Goal: Information Seeking & Learning: Learn about a topic

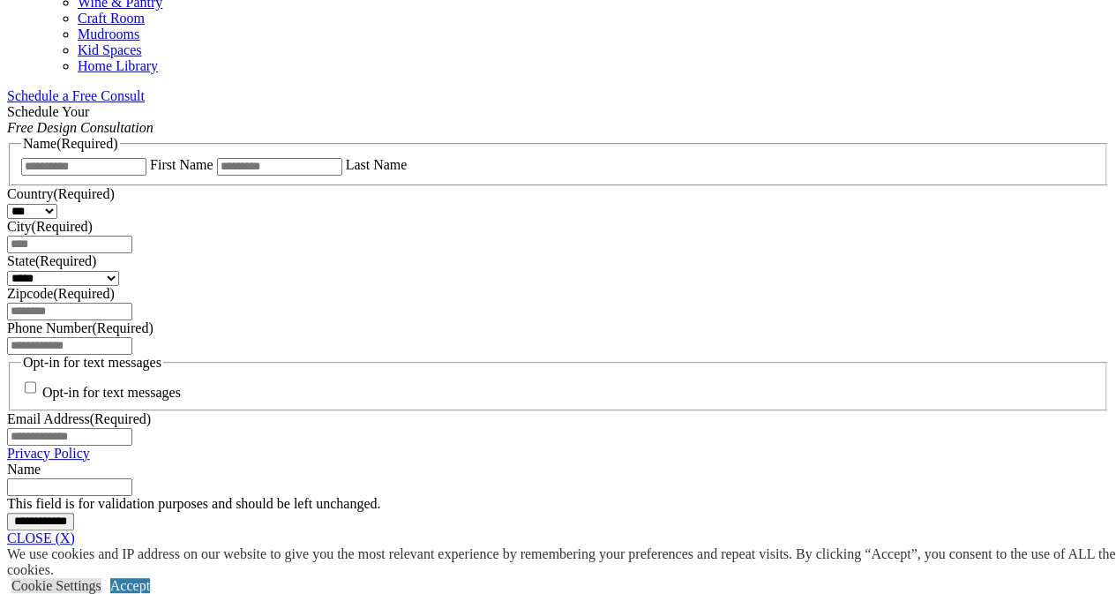
scroll to position [1103, 0]
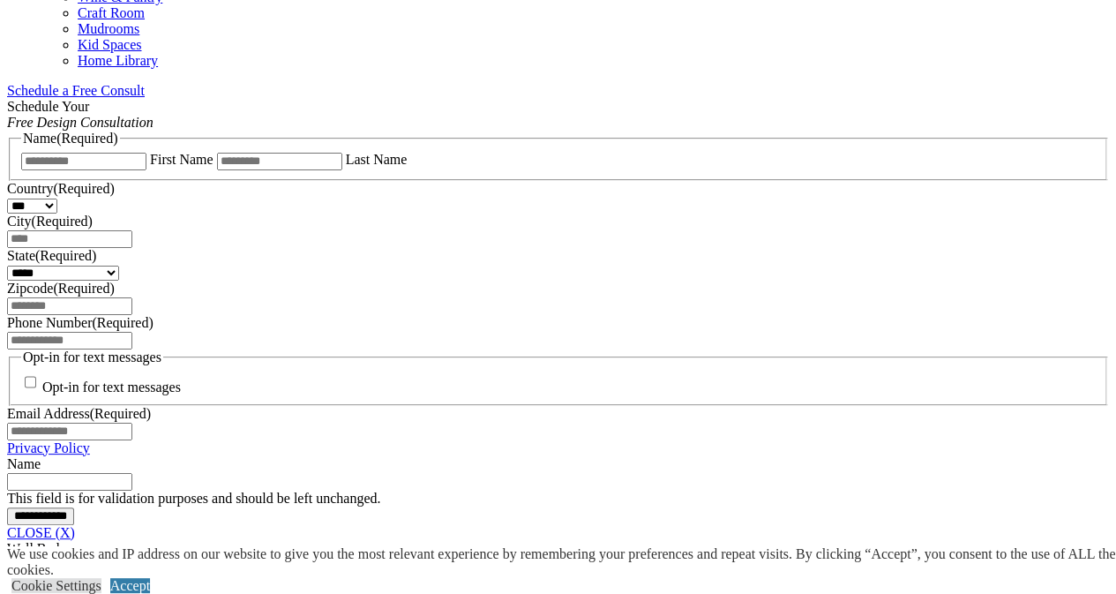
drag, startPoint x: 1123, startPoint y: 146, endPoint x: 1129, endPoint y: 186, distance: 40.1
drag, startPoint x: 1055, startPoint y: 93, endPoint x: 674, endPoint y: 279, distance: 424.2
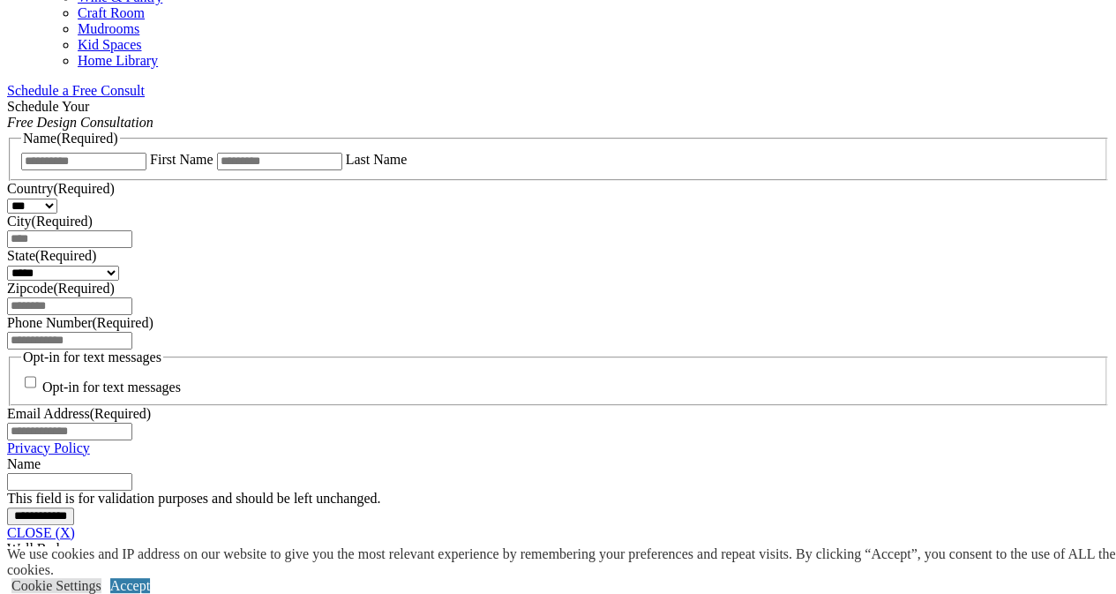
click at [75, 525] on link "CLOSE (X)" at bounding box center [41, 532] width 68 height 15
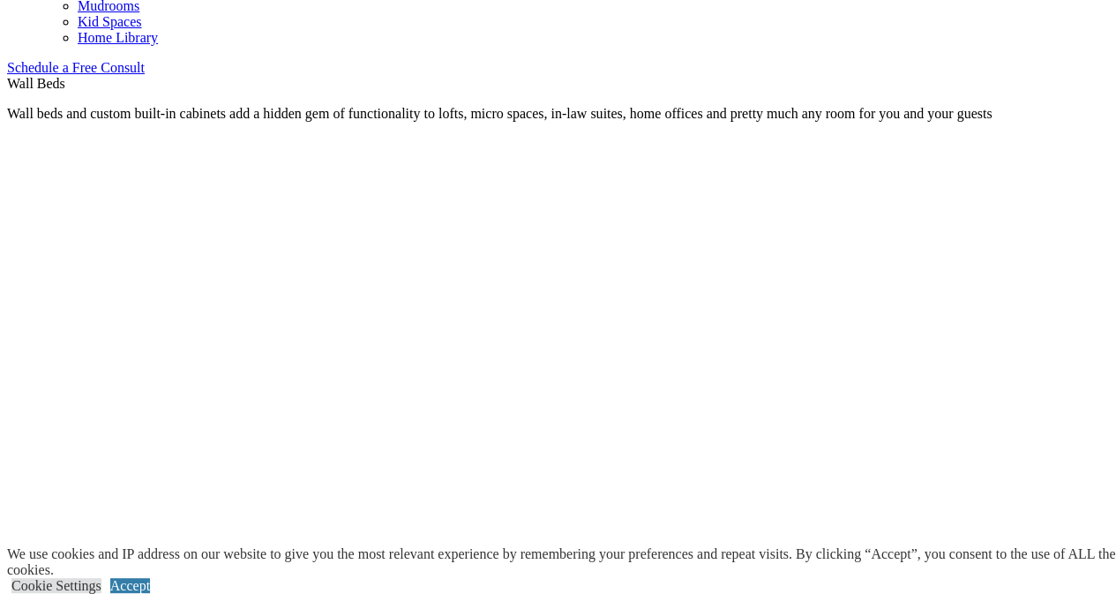
scroll to position [1120, 0]
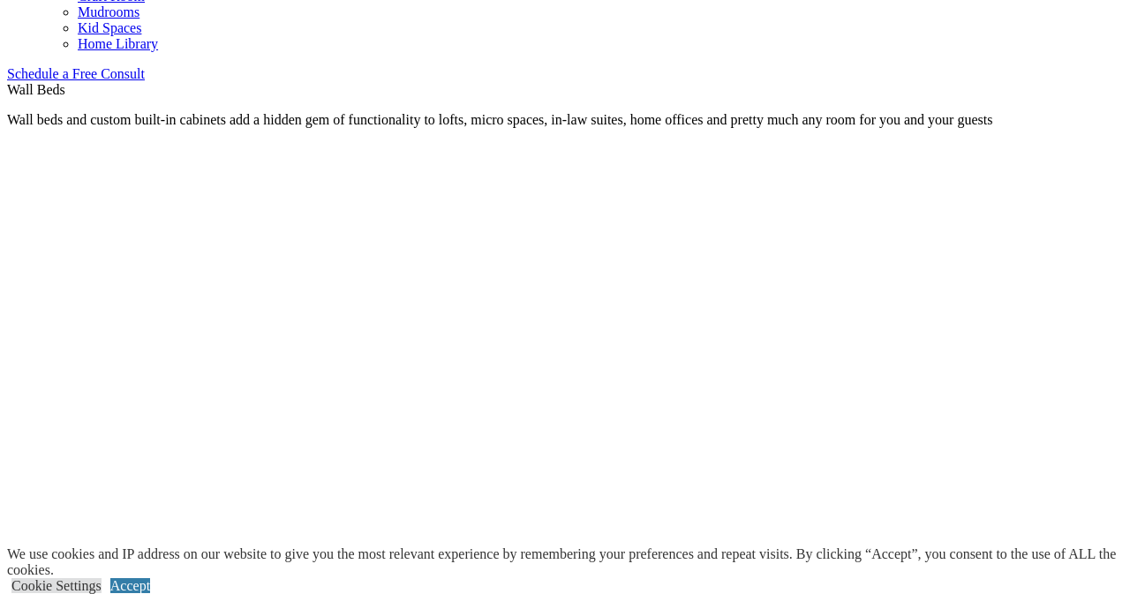
drag, startPoint x: 916, startPoint y: 278, endPoint x: 839, endPoint y: 304, distance: 81.2
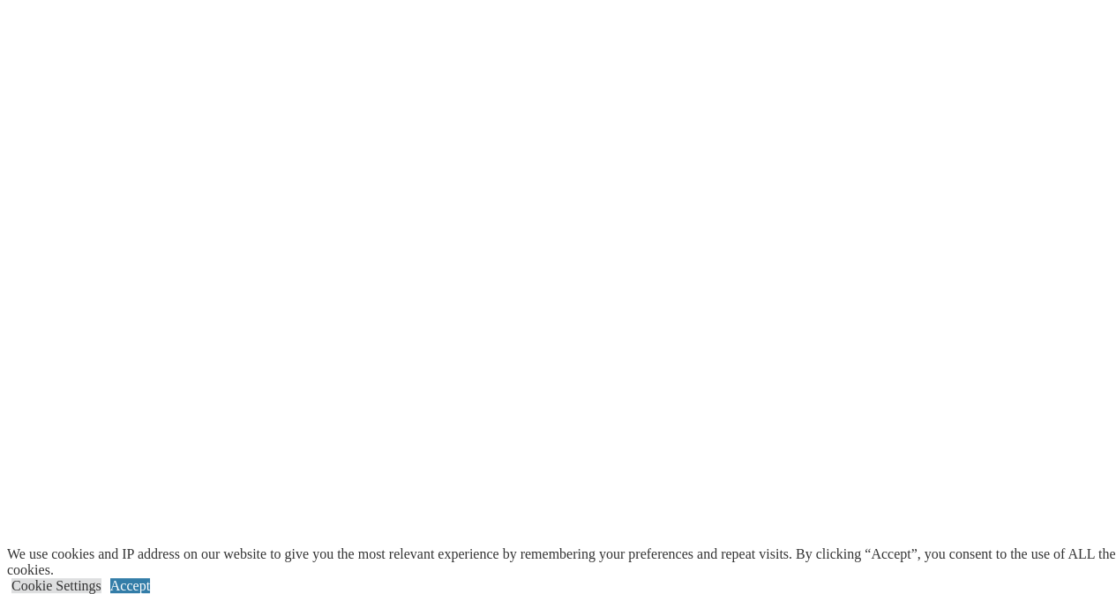
scroll to position [3735, 0]
